Goal: Task Accomplishment & Management: Use online tool/utility

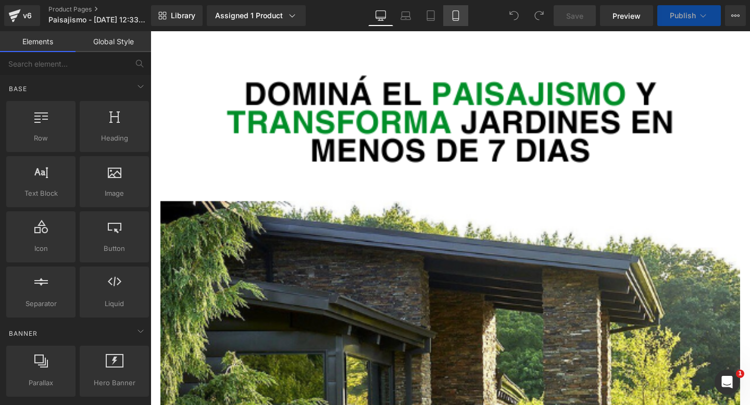
click at [455, 14] on icon at bounding box center [456, 15] width 10 height 10
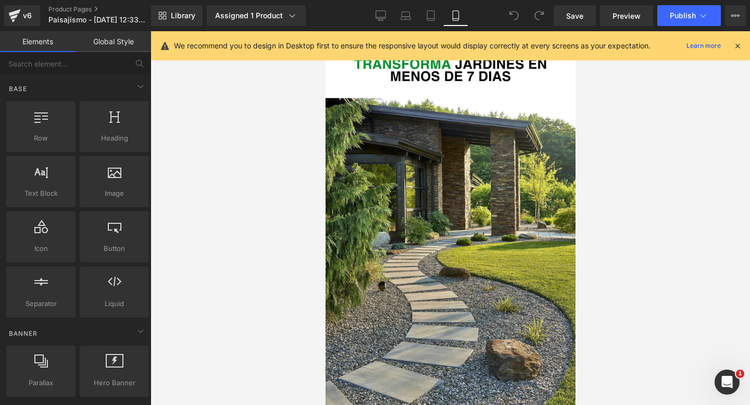
click at [736, 43] on icon at bounding box center [737, 45] width 9 height 9
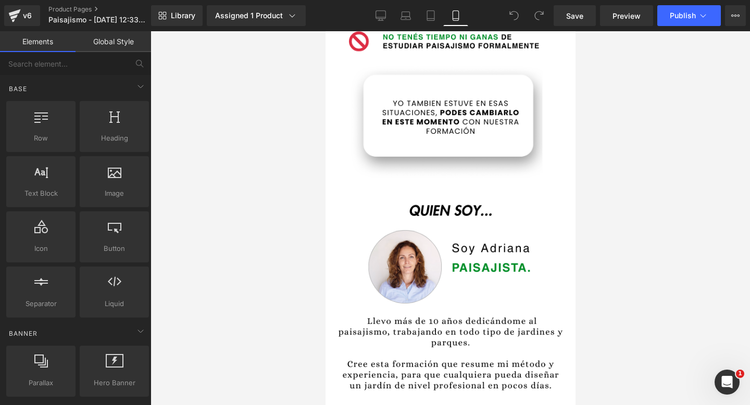
scroll to position [590, 0]
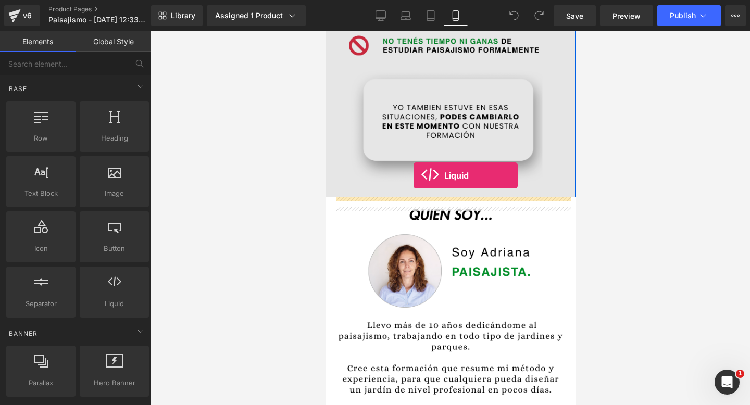
drag, startPoint x: 435, startPoint y: 337, endPoint x: 413, endPoint y: 176, distance: 161.9
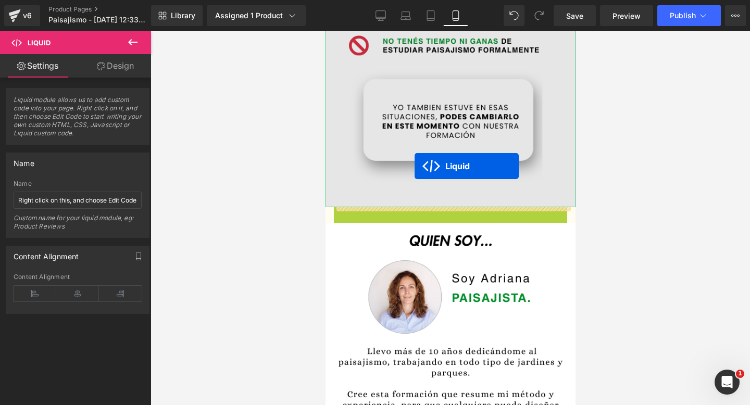
drag, startPoint x: 418, startPoint y: 215, endPoint x: 414, endPoint y: 166, distance: 49.1
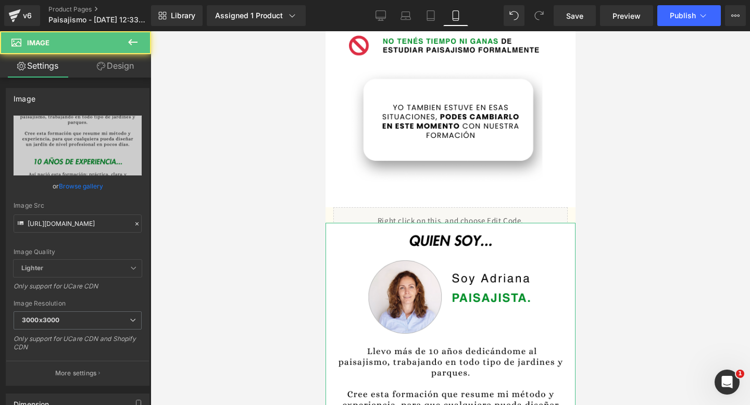
click at [120, 65] on link "Design" at bounding box center [116, 65] width 76 height 23
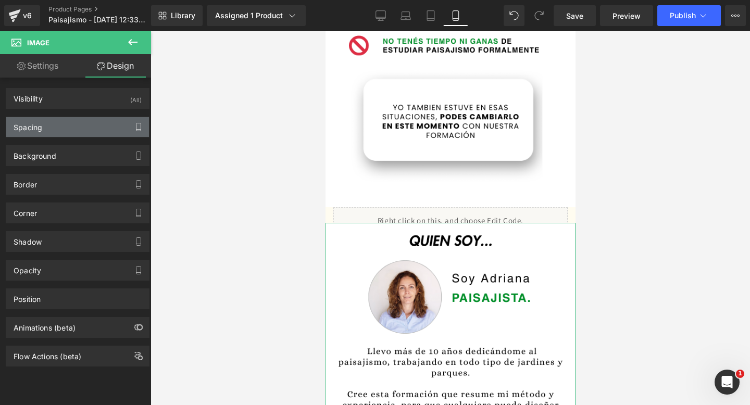
click at [130, 128] on button "button" at bounding box center [138, 127] width 17 height 20
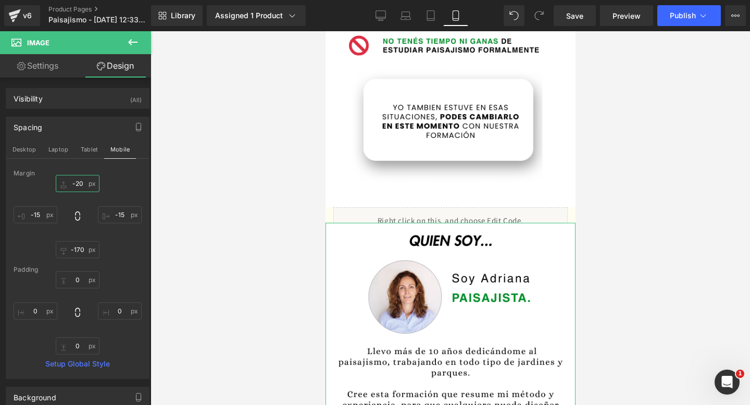
click at [76, 185] on input "-20" at bounding box center [78, 183] width 44 height 17
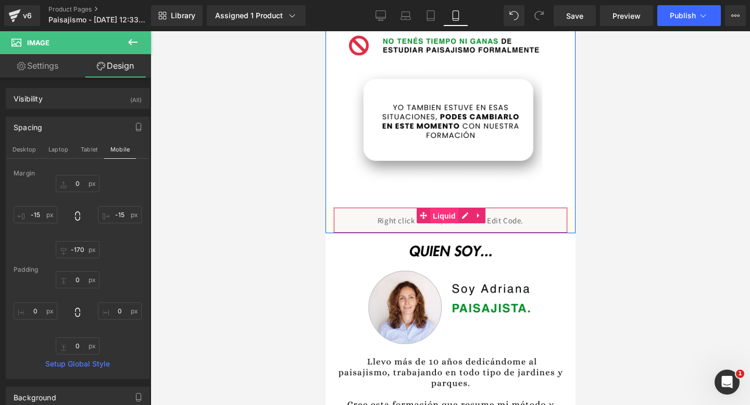
click at [445, 211] on span "Liquid" at bounding box center [444, 216] width 28 height 16
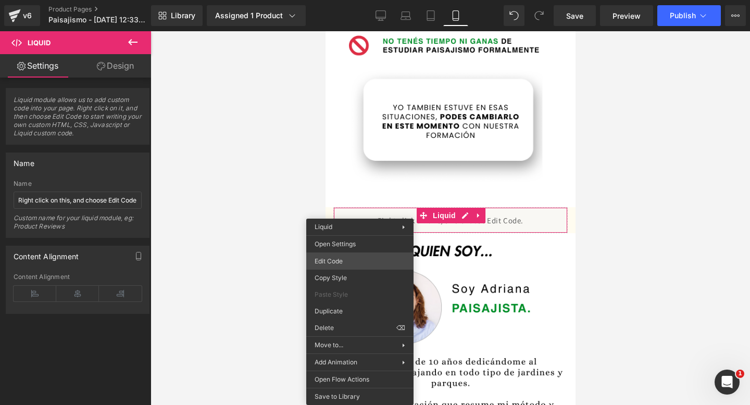
click at [366, 0] on div "Liquid You are previewing how the will restyle your page. You can not edit Elem…" at bounding box center [375, 0] width 750 height 0
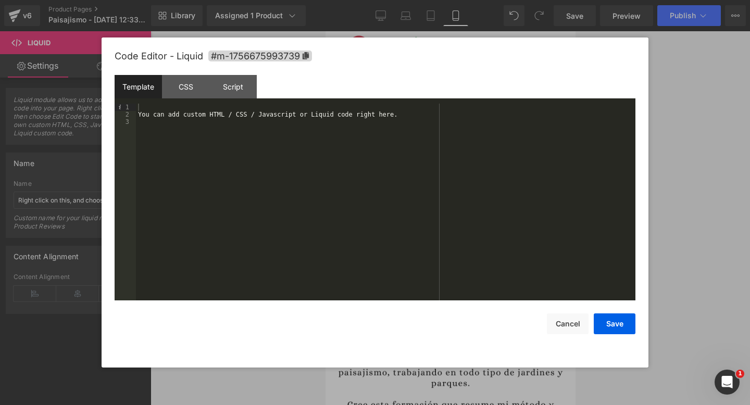
click at [373, 174] on div "You can add custom HTML / CSS / Javascript or Liquid code right here." at bounding box center [386, 209] width 500 height 211
drag, startPoint x: 337, startPoint y: 142, endPoint x: 193, endPoint y: 59, distance: 165.9
click at [193, 59] on div "Code Editor - Liquid #m-1756675993739 Template CSS Script Data 1 2 3 You can ad…" at bounding box center [375, 203] width 521 height 330
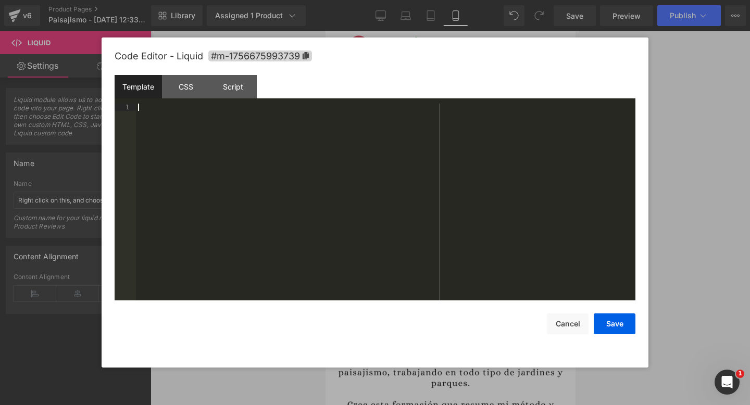
scroll to position [795, 0]
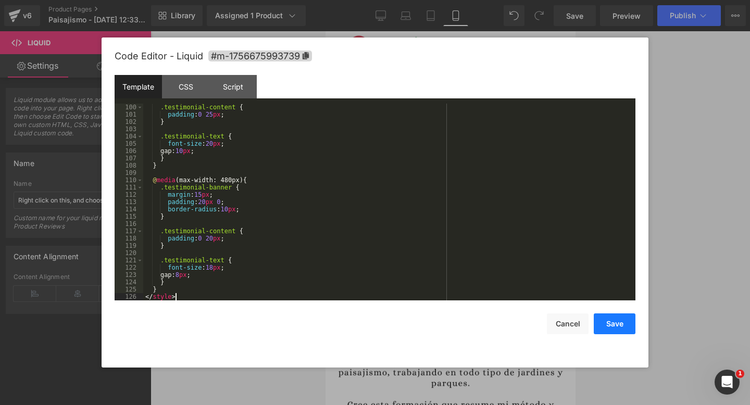
click at [605, 322] on button "Save" at bounding box center [615, 324] width 42 height 21
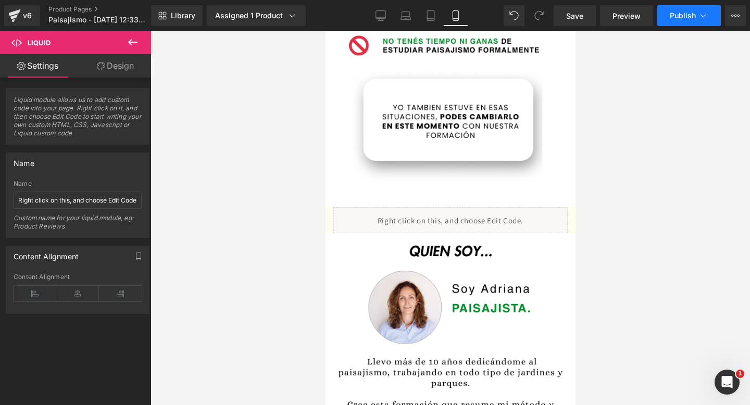
click at [675, 21] on button "Publish" at bounding box center [689, 15] width 64 height 21
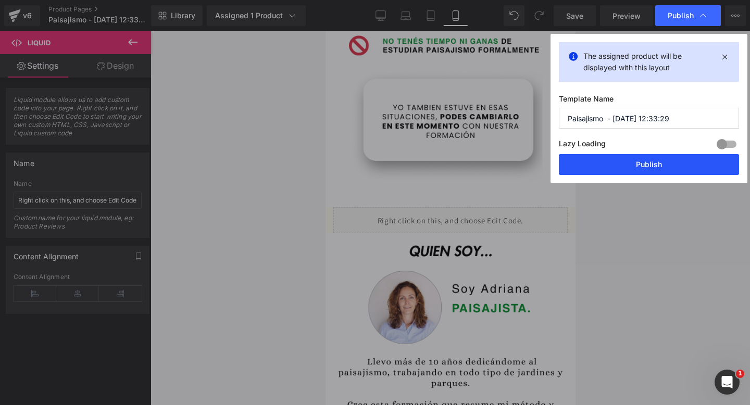
click at [601, 161] on button "Publish" at bounding box center [649, 164] width 180 height 21
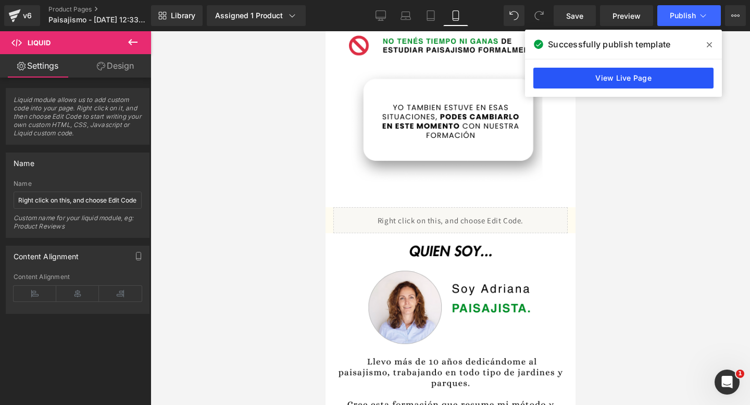
click at [615, 78] on link "View Live Page" at bounding box center [623, 78] width 180 height 21
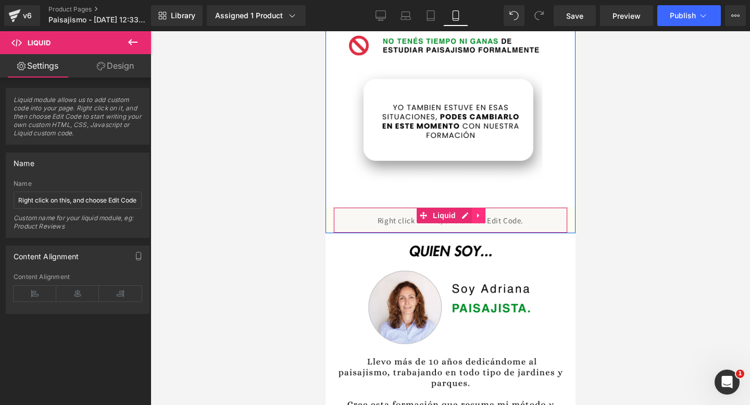
click at [480, 216] on icon at bounding box center [478, 216] width 7 height 8
click at [481, 216] on icon at bounding box center [484, 215] width 7 height 7
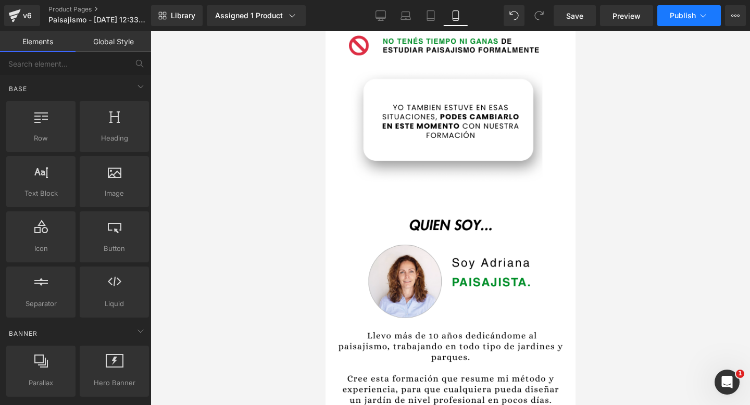
click at [680, 12] on span "Publish" at bounding box center [683, 15] width 26 height 8
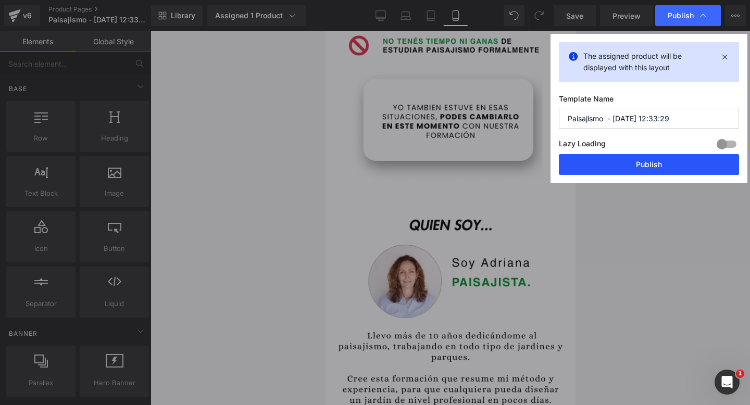
click at [647, 164] on button "Publish" at bounding box center [649, 164] width 180 height 21
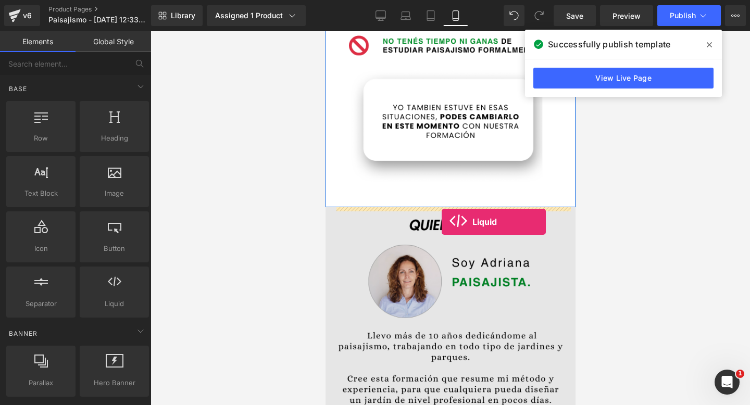
drag, startPoint x: 440, startPoint y: 337, endPoint x: 442, endPoint y: 222, distance: 115.1
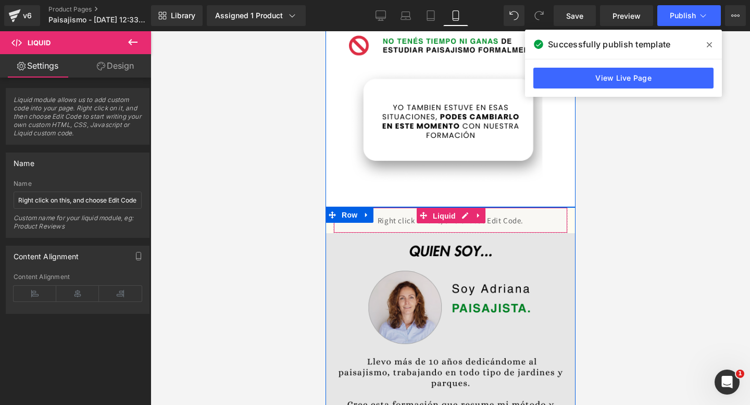
click at [442, 222] on span "Liquid" at bounding box center [444, 216] width 28 height 16
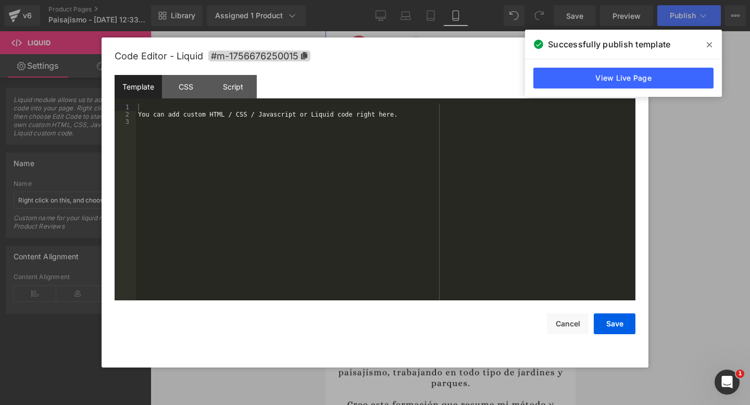
click at [414, 0] on div "Liquid You are previewing how the will restyle your page. You can not edit Elem…" at bounding box center [375, 0] width 750 height 0
click at [279, 110] on div "You can add custom HTML / CSS / Javascript or Liquid code right here." at bounding box center [386, 209] width 500 height 211
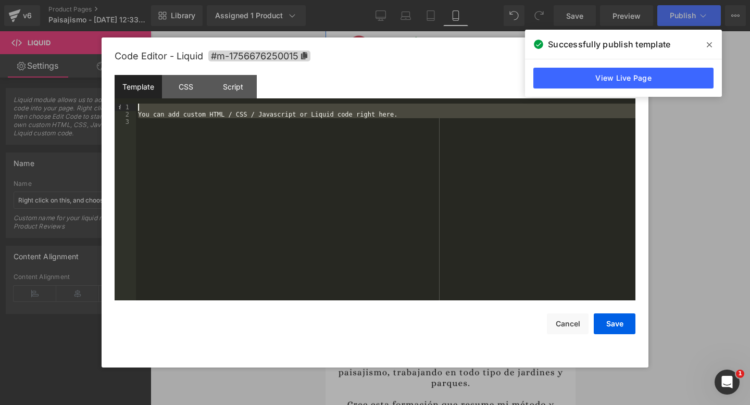
drag, startPoint x: 243, startPoint y: 150, endPoint x: 204, endPoint y: 103, distance: 61.4
click at [204, 103] on div "Template CSS Script Data 1 2 3 You can add custom HTML / CSS / Javascript or Li…" at bounding box center [375, 188] width 521 height 226
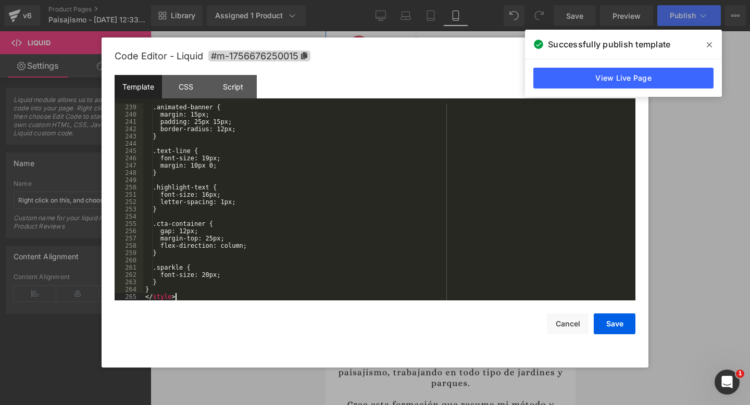
scroll to position [1736, 0]
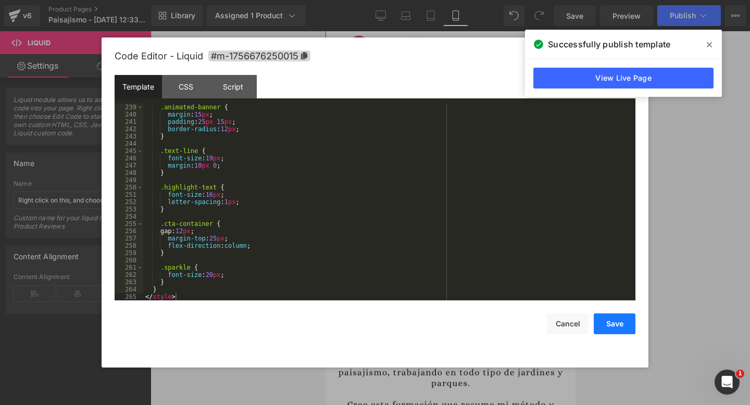
click at [615, 329] on button "Save" at bounding box center [615, 324] width 42 height 21
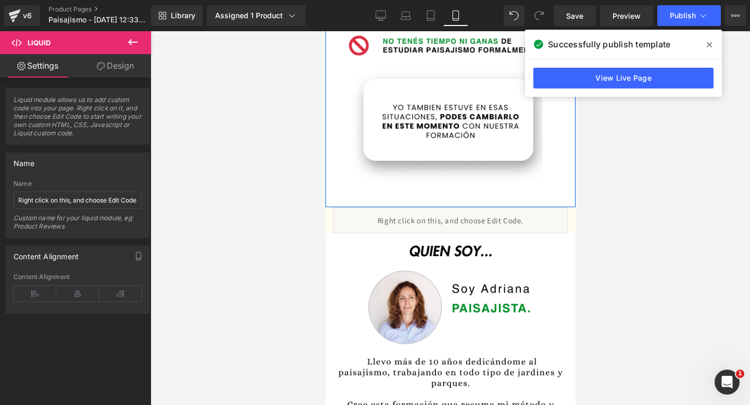
click at [709, 36] on span at bounding box center [709, 44] width 17 height 17
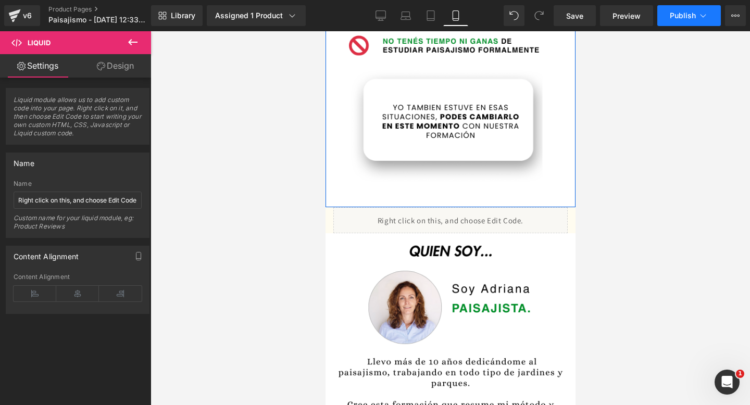
click at [702, 22] on button "Publish" at bounding box center [689, 15] width 64 height 21
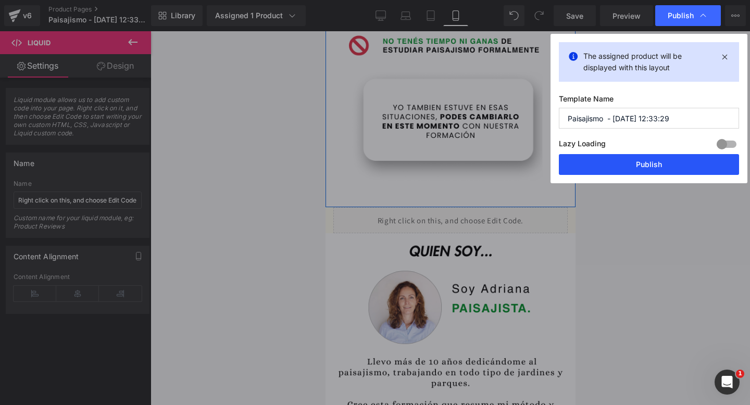
click at [617, 168] on button "Publish" at bounding box center [649, 164] width 180 height 21
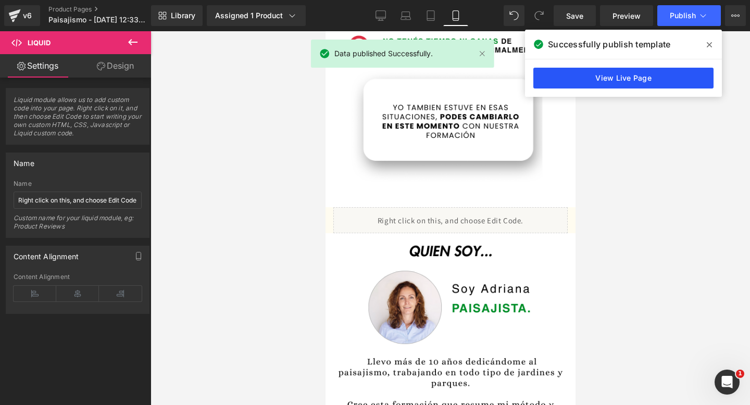
click at [572, 79] on link "View Live Page" at bounding box center [623, 78] width 180 height 21
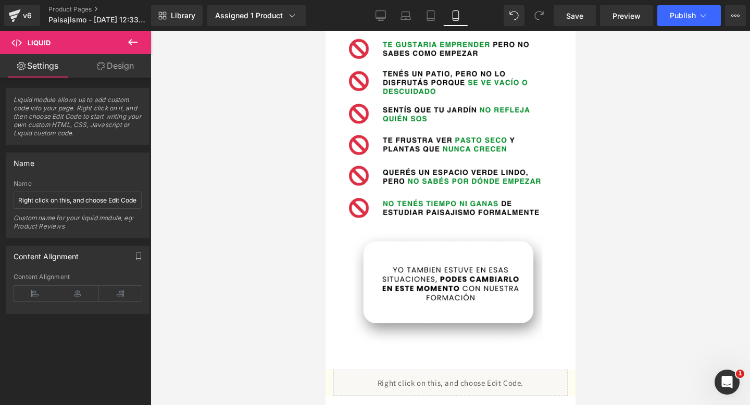
scroll to position [419, 0]
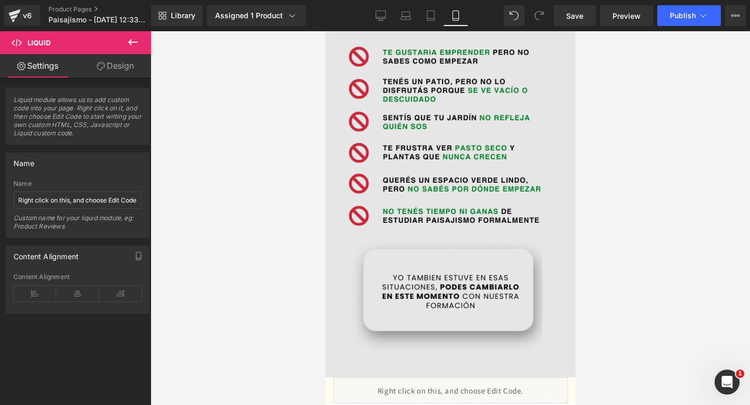
click at [355, 194] on img at bounding box center [450, 182] width 250 height 391
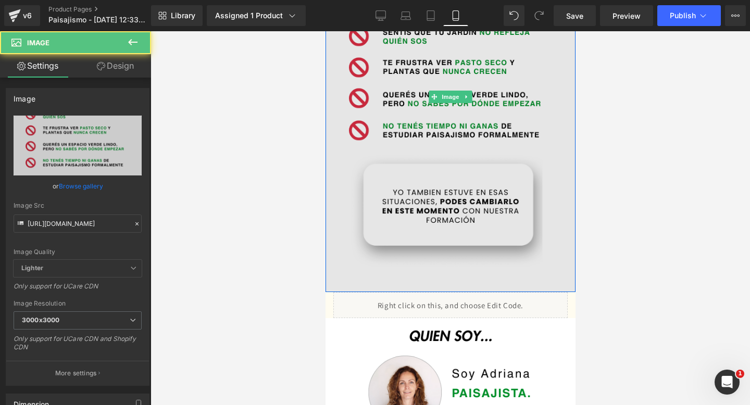
scroll to position [637, 0]
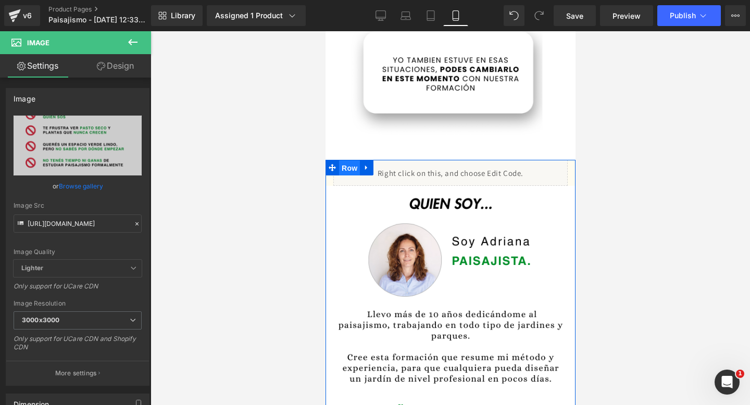
click at [343, 173] on span "Row" at bounding box center [349, 168] width 21 height 16
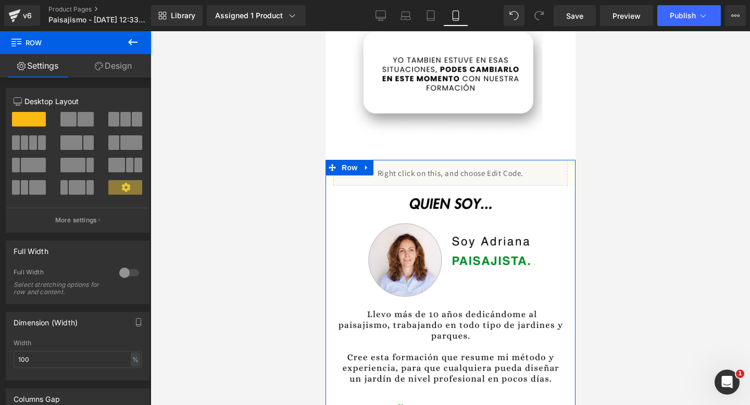
click at [119, 73] on link "Design" at bounding box center [114, 65] width 76 height 23
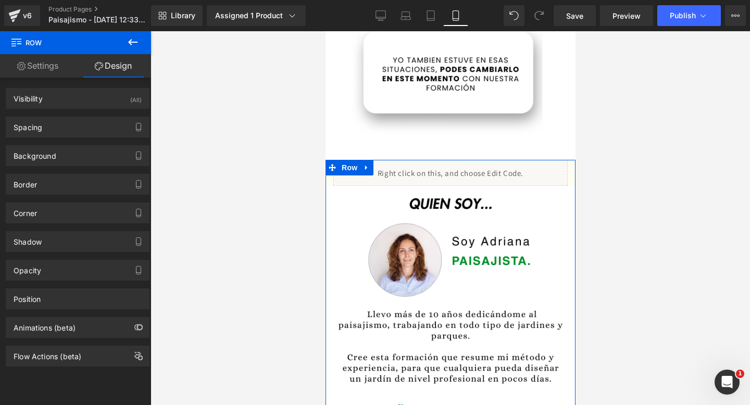
type input "#fffcf0"
type input "100"
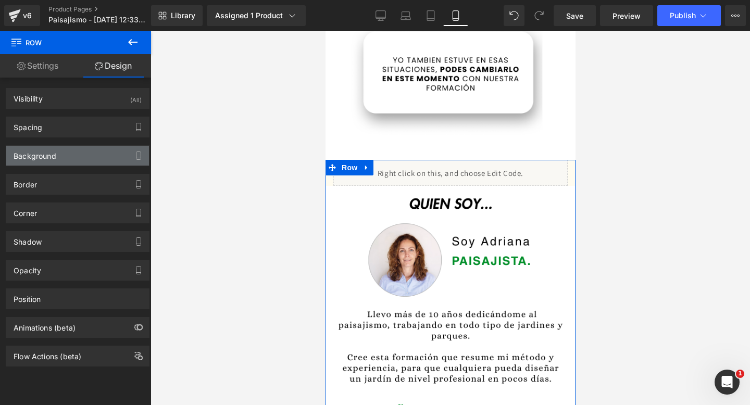
click at [96, 155] on div "Background" at bounding box center [77, 156] width 143 height 20
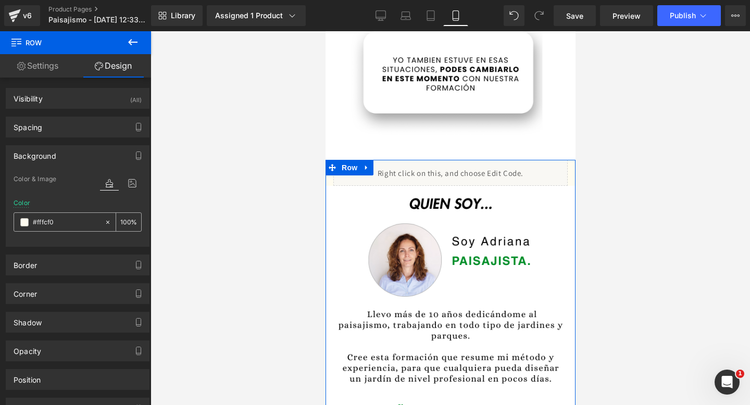
click at [21, 225] on span at bounding box center [24, 222] width 8 height 8
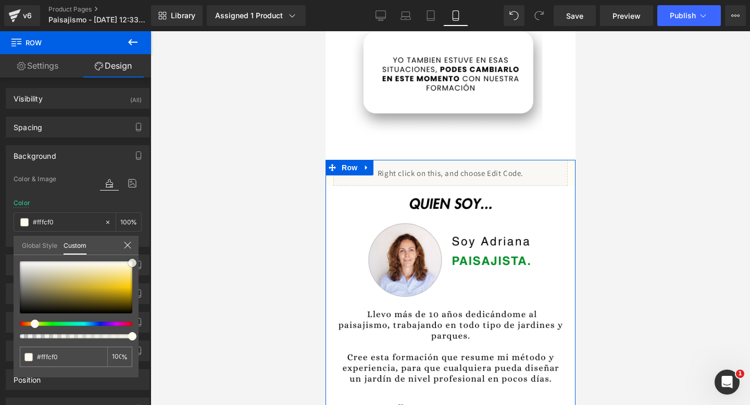
type input "#fefbf0"
type input "#ffffff"
drag, startPoint x: 132, startPoint y: 265, endPoint x: 6, endPoint y: 246, distance: 127.4
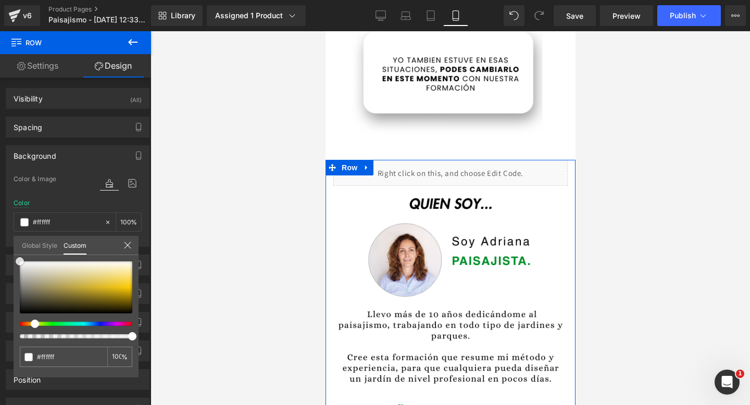
click at [6, 245] on div "Background Color & Image color rgba(255, 255, 255, 1) Color #ffffff 100 % Image…" at bounding box center [78, 192] width 156 height 109
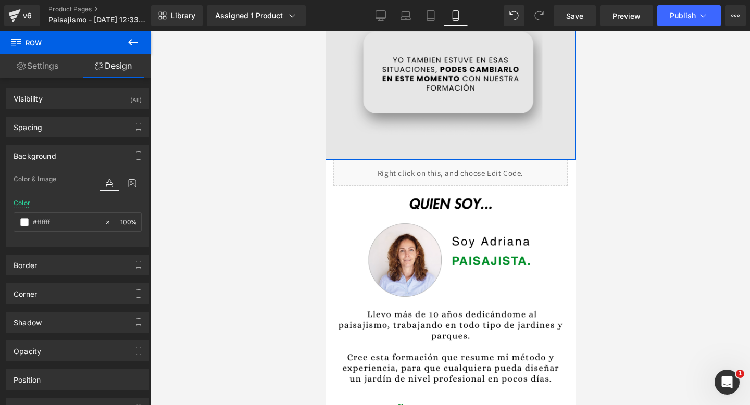
scroll to position [612, 0]
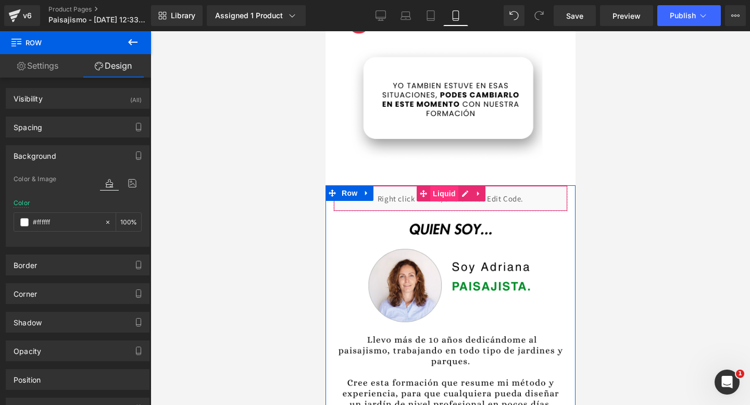
click at [445, 189] on span "Liquid" at bounding box center [444, 194] width 28 height 16
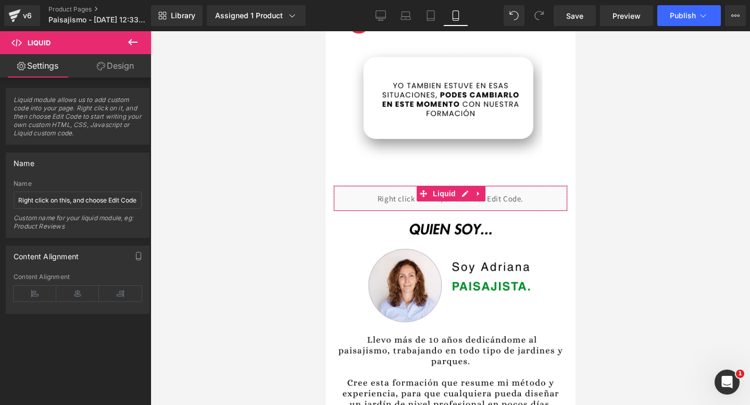
click at [126, 76] on link "Design" at bounding box center [116, 65] width 76 height 23
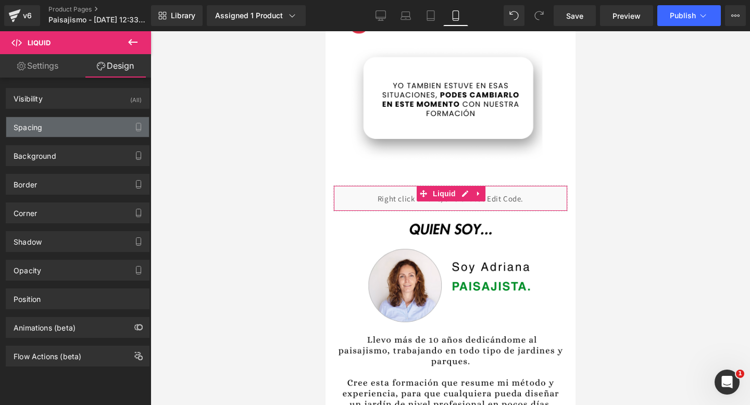
click at [68, 136] on div "Spacing" at bounding box center [77, 127] width 143 height 20
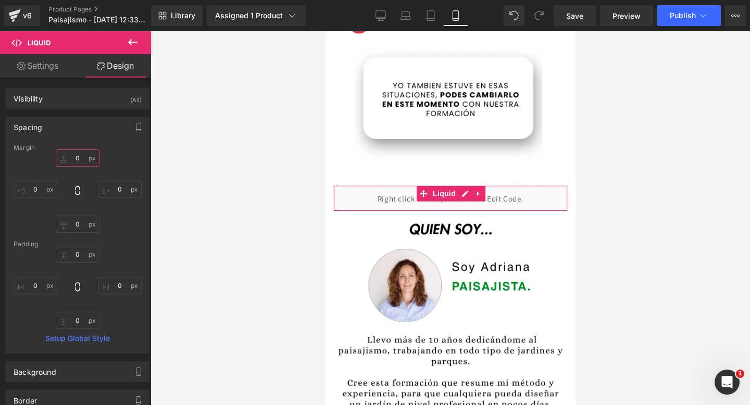
click at [78, 162] on input "0" at bounding box center [78, 158] width 44 height 17
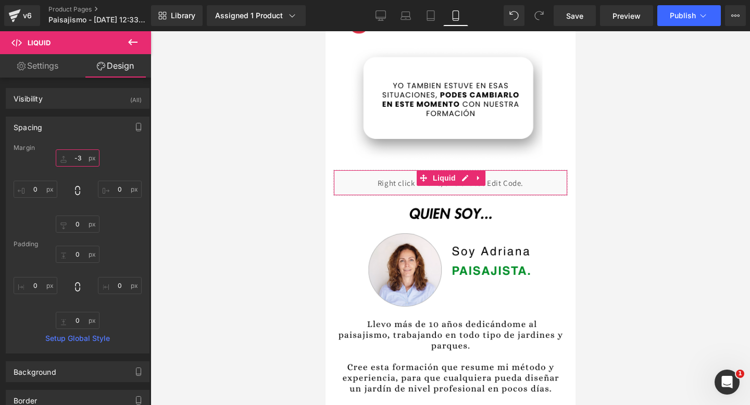
type input "-"
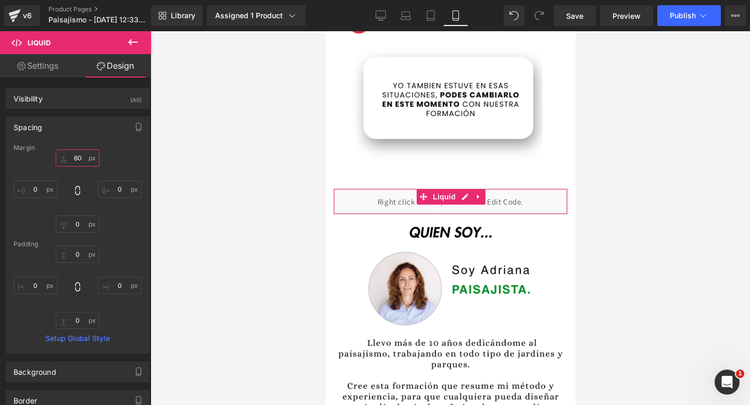
type input "60o"
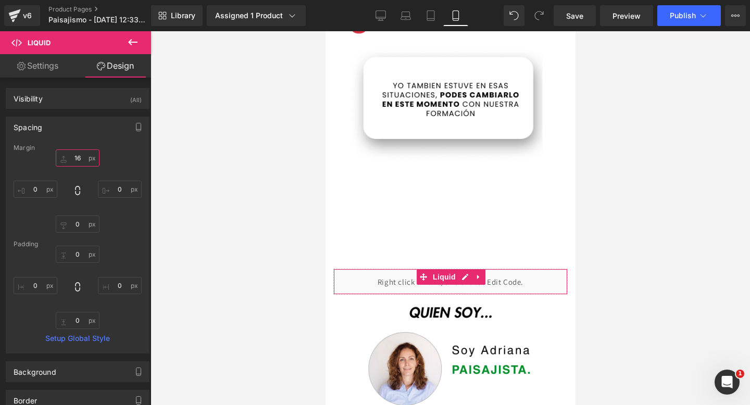
type input "1"
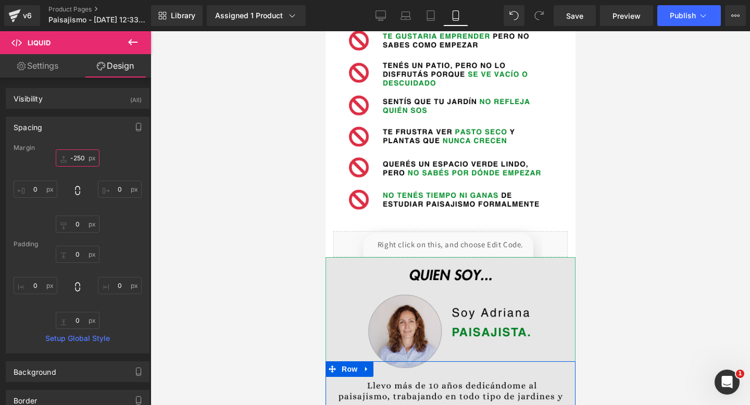
scroll to position [406, 0]
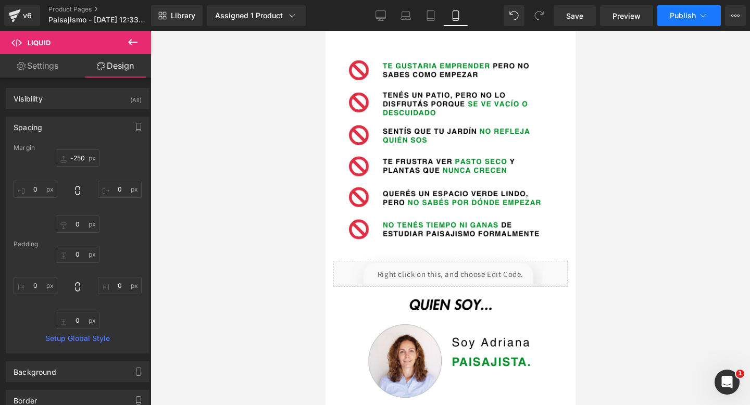
click at [674, 10] on button "Publish" at bounding box center [689, 15] width 64 height 21
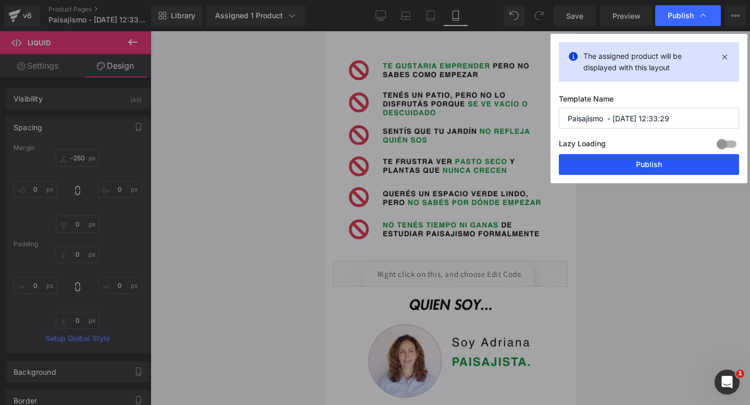
click at [626, 166] on button "Publish" at bounding box center [649, 164] width 180 height 21
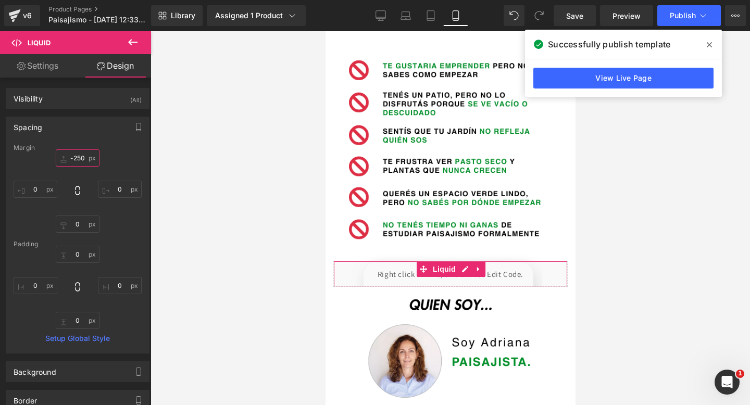
click at [80, 156] on input "-250" at bounding box center [78, 158] width 44 height 17
click at [78, 157] on input "-250" at bounding box center [78, 158] width 44 height 17
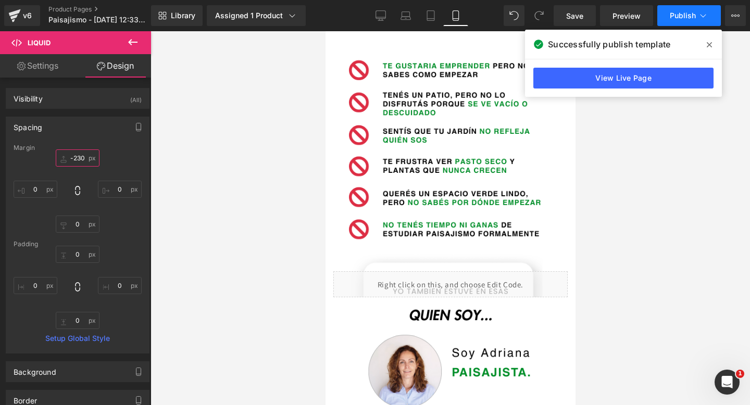
type input "-230"
click at [692, 20] on button "Publish" at bounding box center [689, 15] width 64 height 21
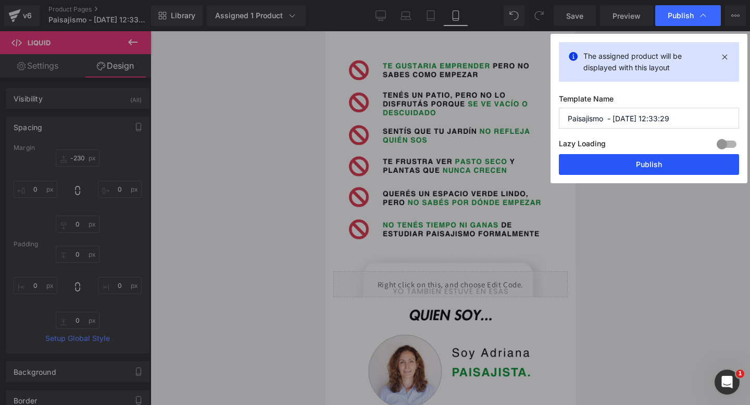
click at [628, 169] on button "Publish" at bounding box center [649, 164] width 180 height 21
